Goal: Task Accomplishment & Management: Manage account settings

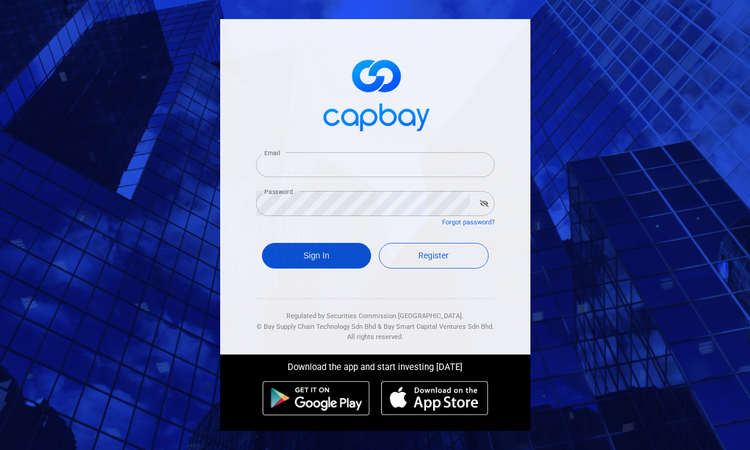
type input "[EMAIL_ADDRESS][DOMAIN_NAME]"
click at [332, 254] on button "Sign In" at bounding box center [317, 256] width 110 height 26
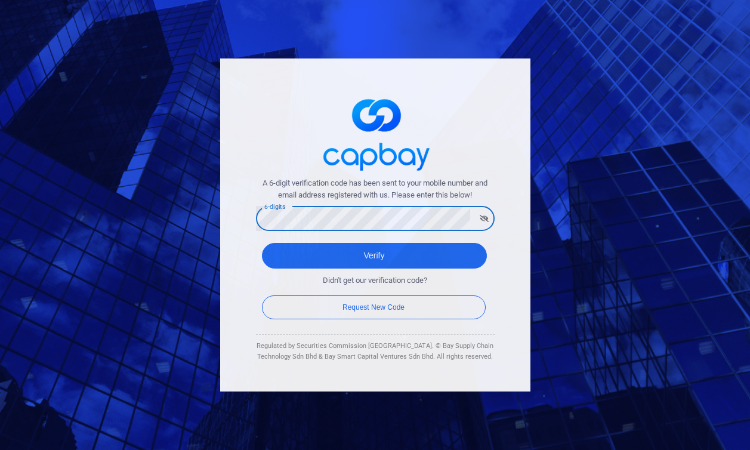
click at [262, 243] on button "Verify" at bounding box center [374, 256] width 225 height 26
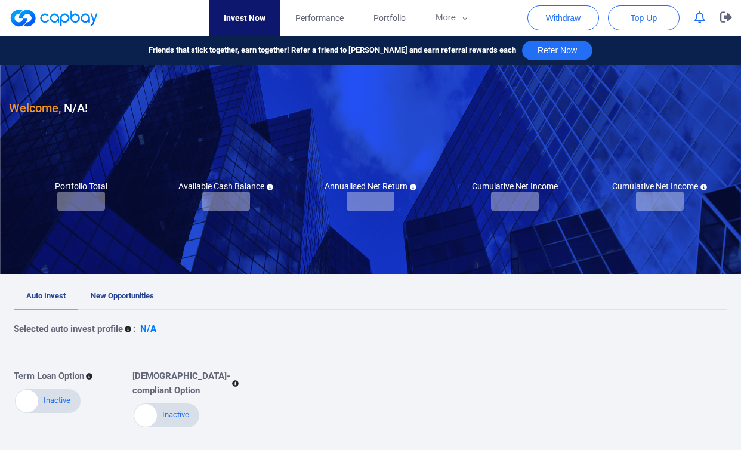
checkbox input "true"
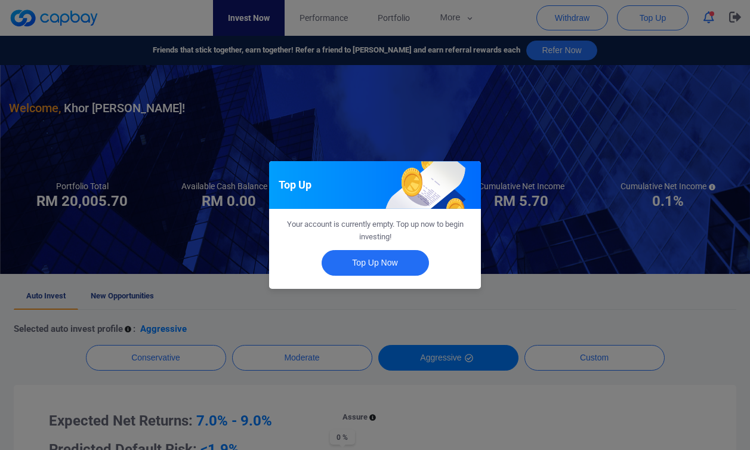
click at [518, 140] on div "Top Up Your account is currently empty. Top up now to begin investing! Top Up N…" at bounding box center [375, 225] width 750 height 450
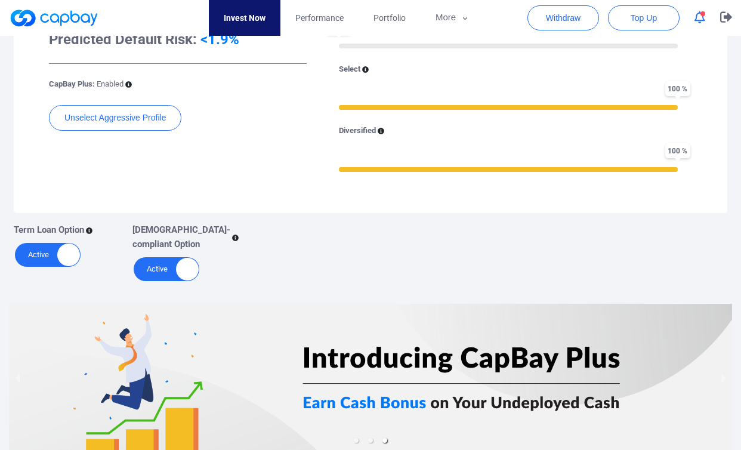
scroll to position [473, 0]
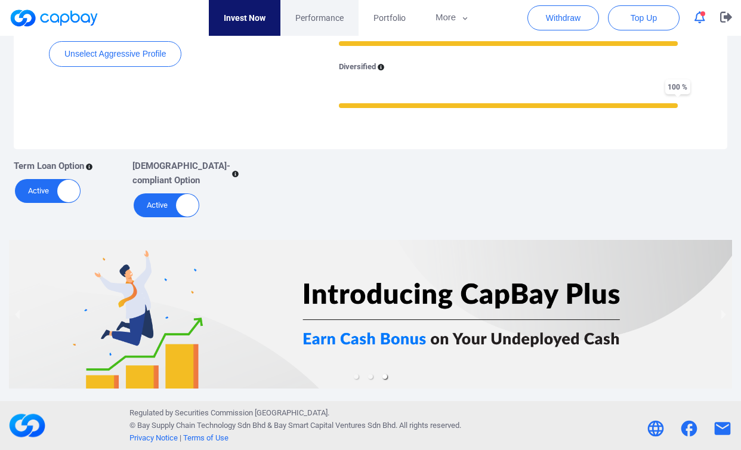
click at [337, 9] on link "Performance" at bounding box center [319, 18] width 78 height 36
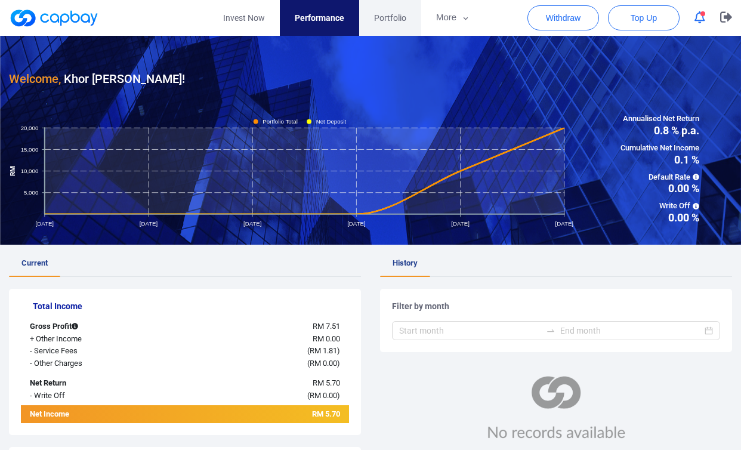
click at [386, 21] on span "Portfolio" at bounding box center [390, 17] width 32 height 13
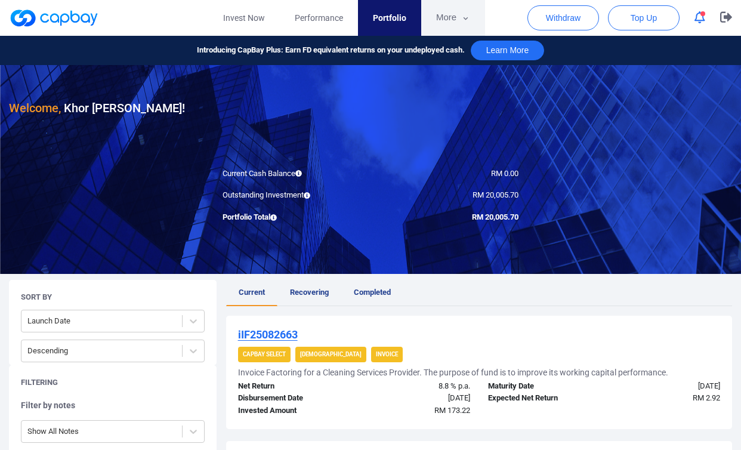
click at [445, 26] on button "More" at bounding box center [453, 18] width 64 height 36
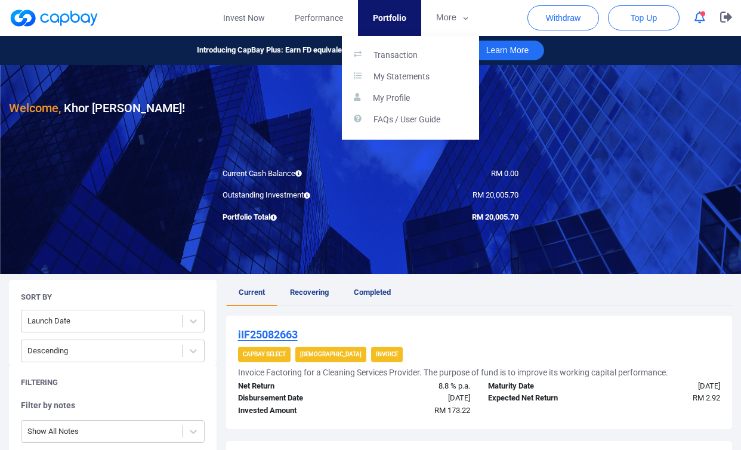
click at [383, 21] on button "button" at bounding box center [370, 225] width 741 height 450
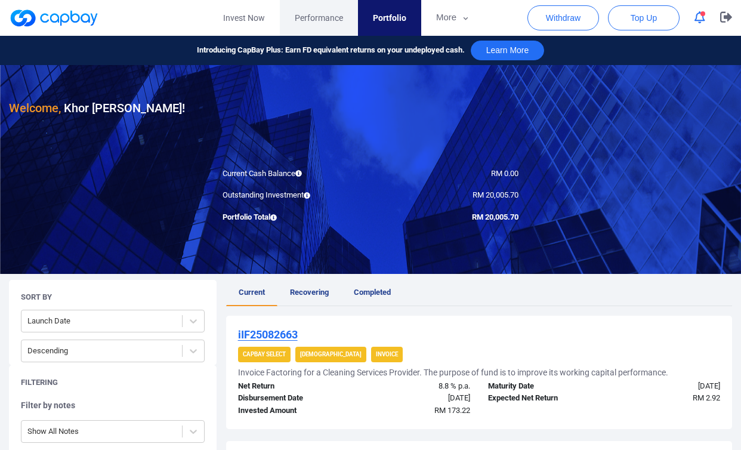
click at [335, 18] on span "Performance" at bounding box center [319, 17] width 48 height 13
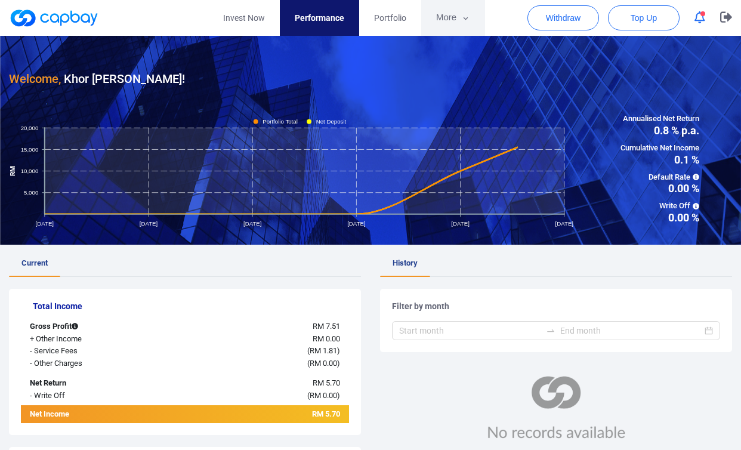
click at [466, 19] on icon "button" at bounding box center [465, 18] width 9 height 11
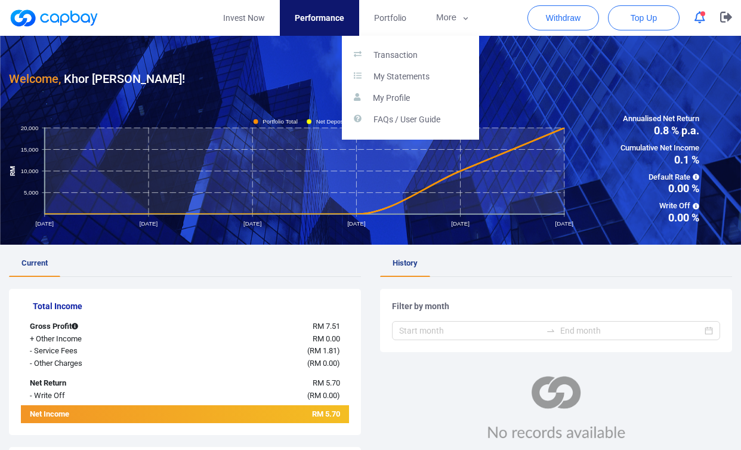
click at [671, 392] on button "button" at bounding box center [370, 225] width 741 height 450
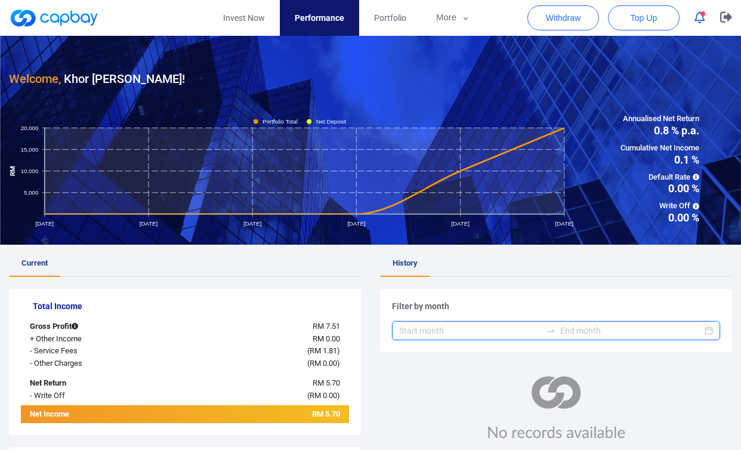
click at [473, 332] on input at bounding box center [470, 330] width 142 height 13
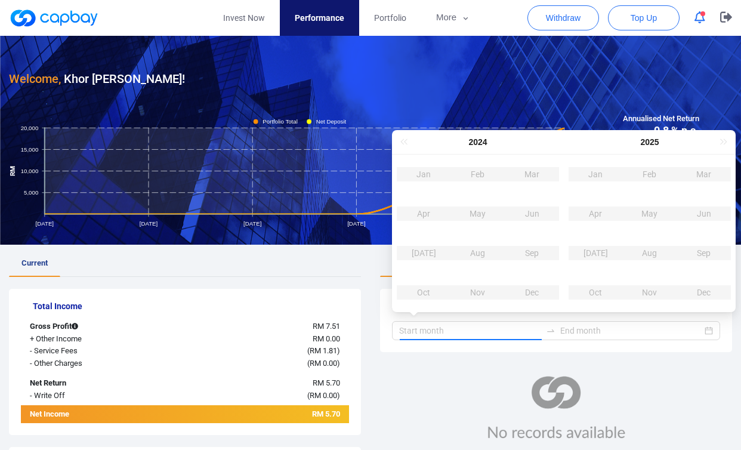
click at [424, 397] on div at bounding box center [556, 408] width 352 height 64
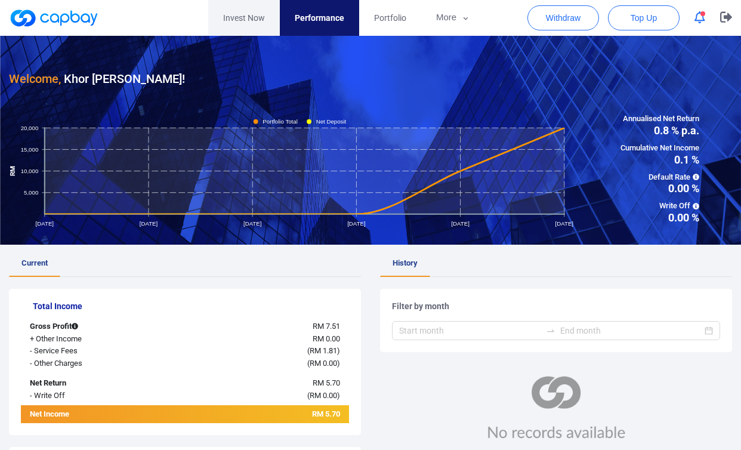
click at [252, 20] on link "Invest Now" at bounding box center [244, 18] width 72 height 36
